Goal: Check status: Check status

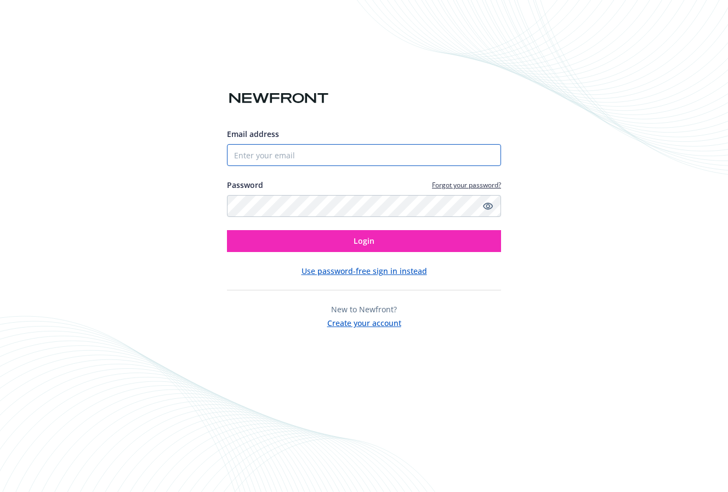
click at [355, 155] on input "Email address" at bounding box center [364, 155] width 274 height 22
type input "[PERSON_NAME][EMAIL_ADDRESS][DOMAIN_NAME]"
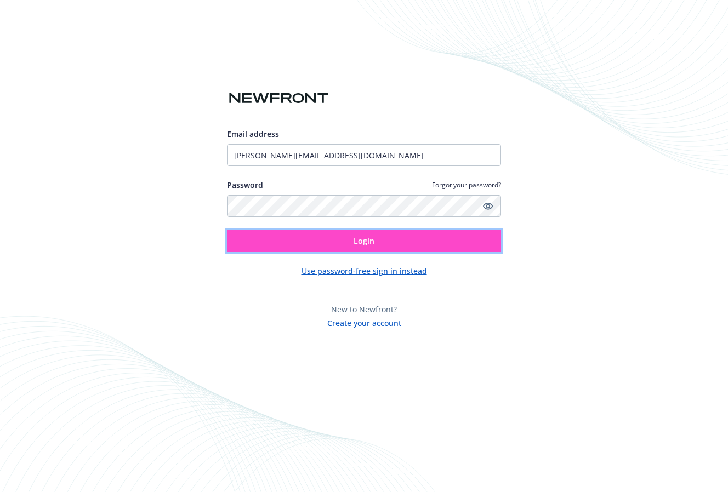
click at [360, 245] on span "Login" at bounding box center [364, 241] width 21 height 10
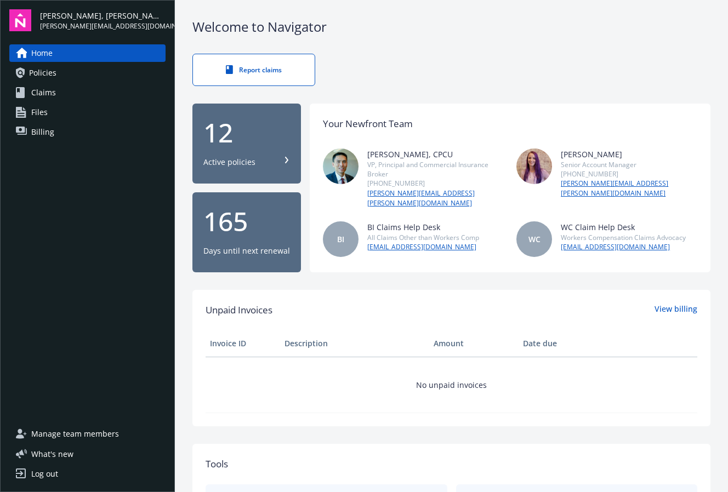
click at [284, 162] on div "Active policies" at bounding box center [246, 162] width 87 height 11
